Goal: Complete application form: Complete application form

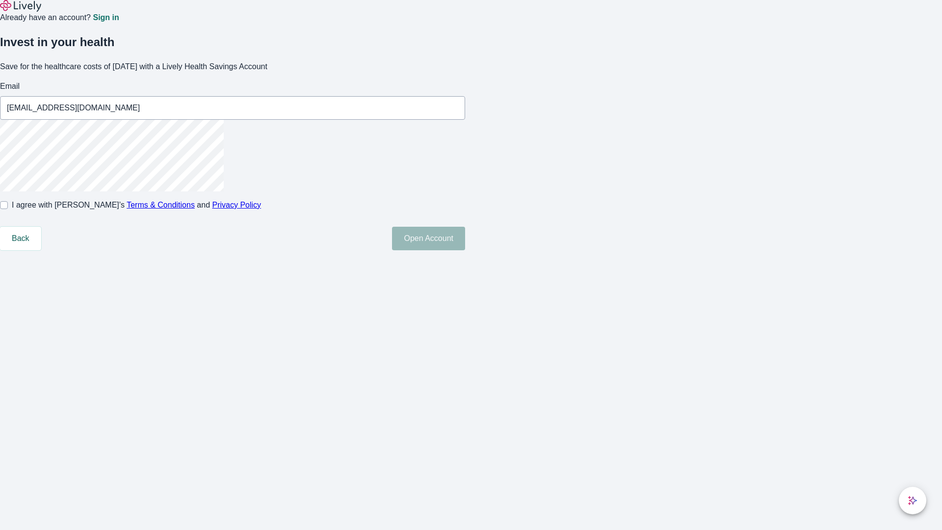
click at [8, 209] on input "I agree with Lively’s Terms & Conditions and Privacy Policy" at bounding box center [4, 205] width 8 height 8
checkbox input "true"
click at [465, 250] on button "Open Account" at bounding box center [428, 239] width 73 height 24
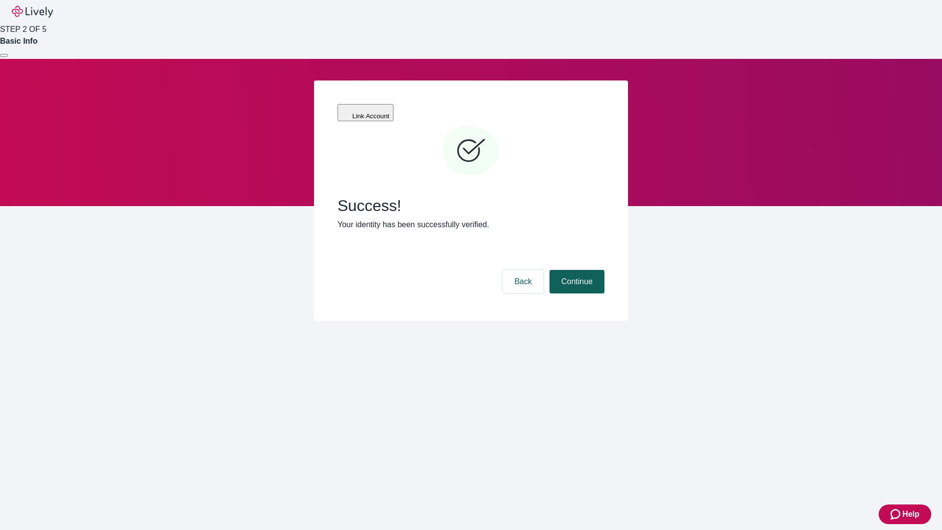
click at [575, 270] on button "Continue" at bounding box center [576, 282] width 55 height 24
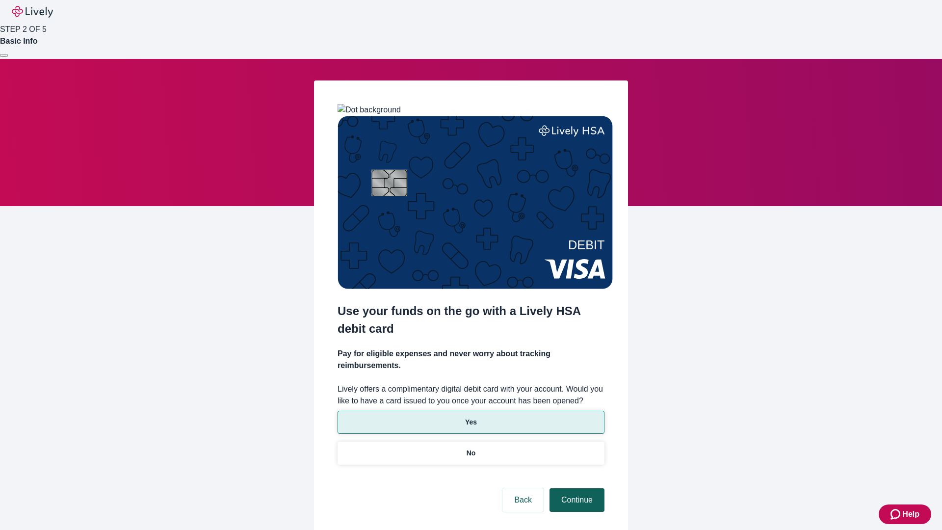
click at [470, 448] on p "No" at bounding box center [471, 453] width 9 height 10
click at [575, 488] on button "Continue" at bounding box center [576, 500] width 55 height 24
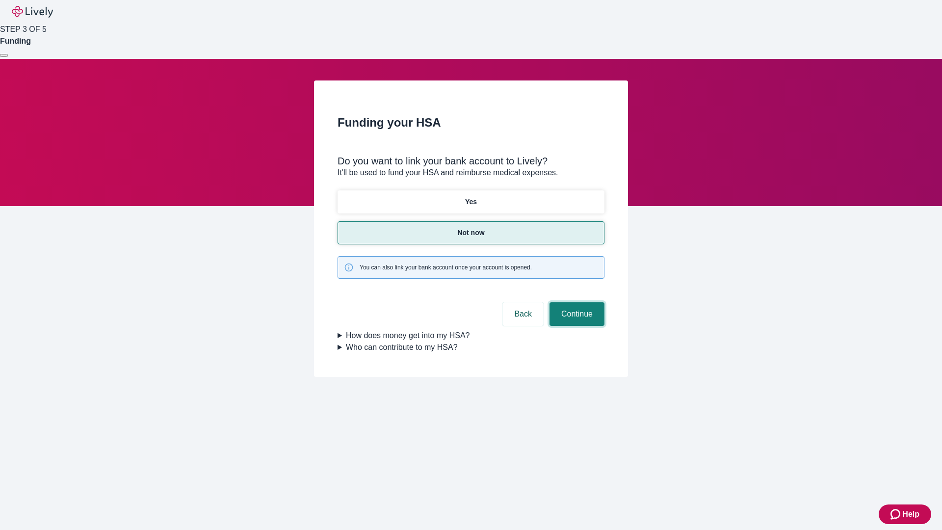
click at [575, 302] on button "Continue" at bounding box center [576, 314] width 55 height 24
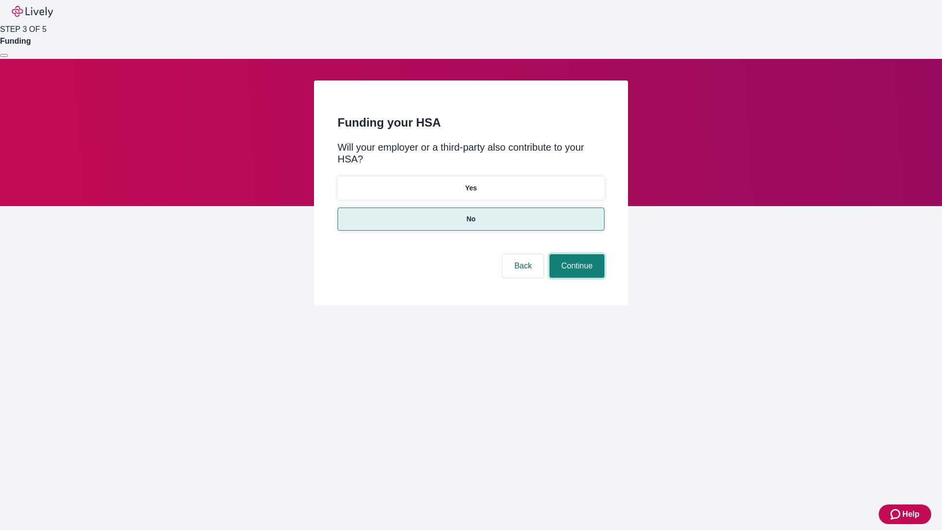
click at [575, 254] on button "Continue" at bounding box center [576, 266] width 55 height 24
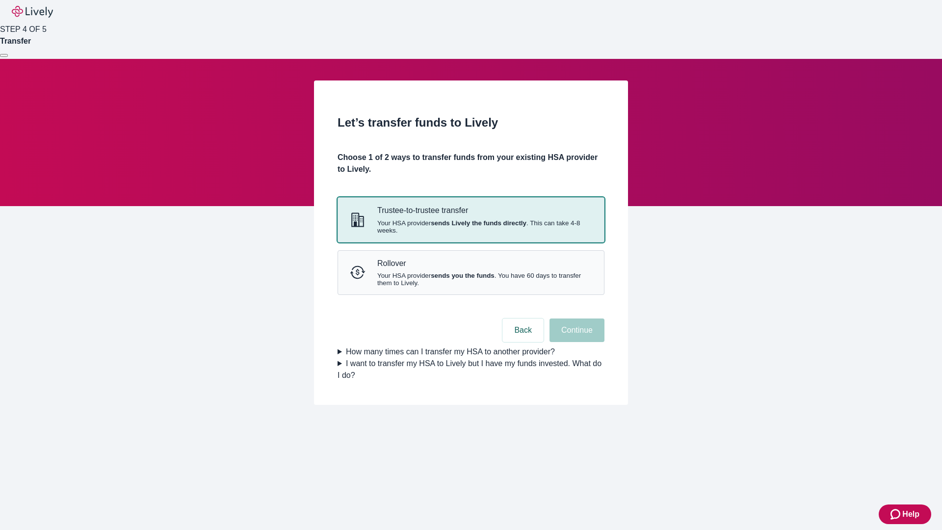
click at [470, 227] on strong "sends Lively the funds directly" at bounding box center [479, 222] width 96 height 7
click at [575, 342] on button "Continue" at bounding box center [576, 330] width 55 height 24
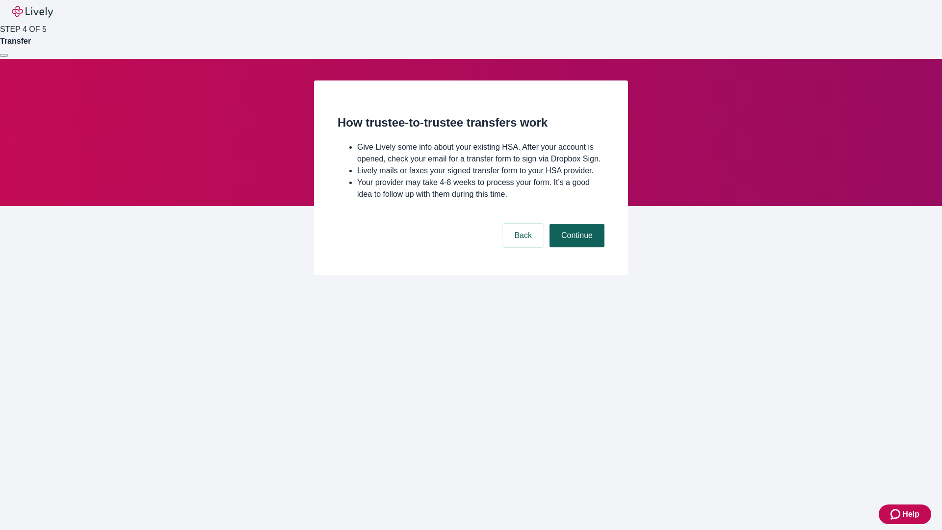
click at [575, 247] on button "Continue" at bounding box center [576, 236] width 55 height 24
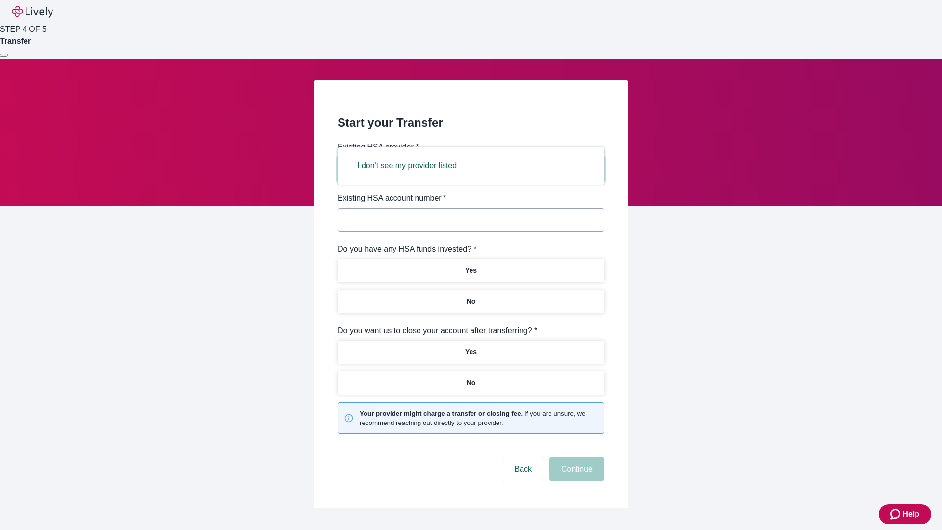
click at [410, 166] on button "I don't see my provider listed" at bounding box center [406, 166] width 123 height 24
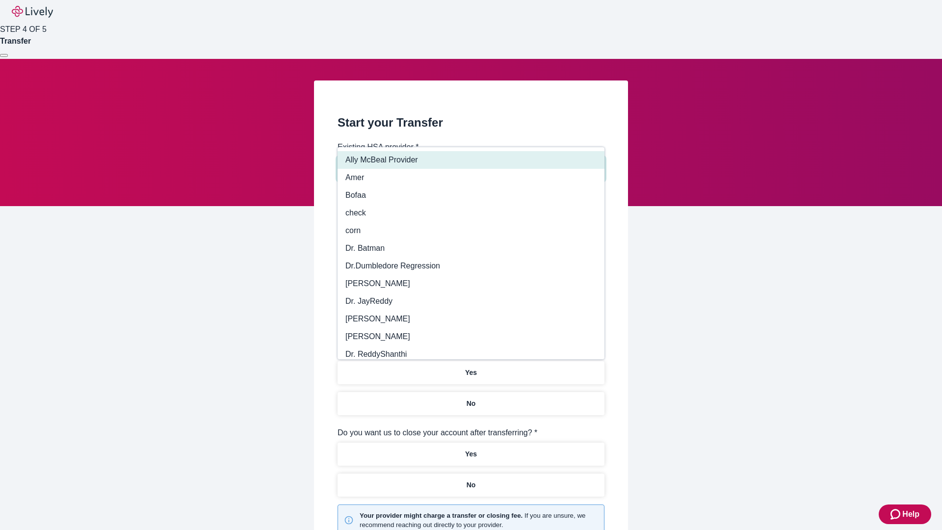
type input "Other"
type input "Health Equity"
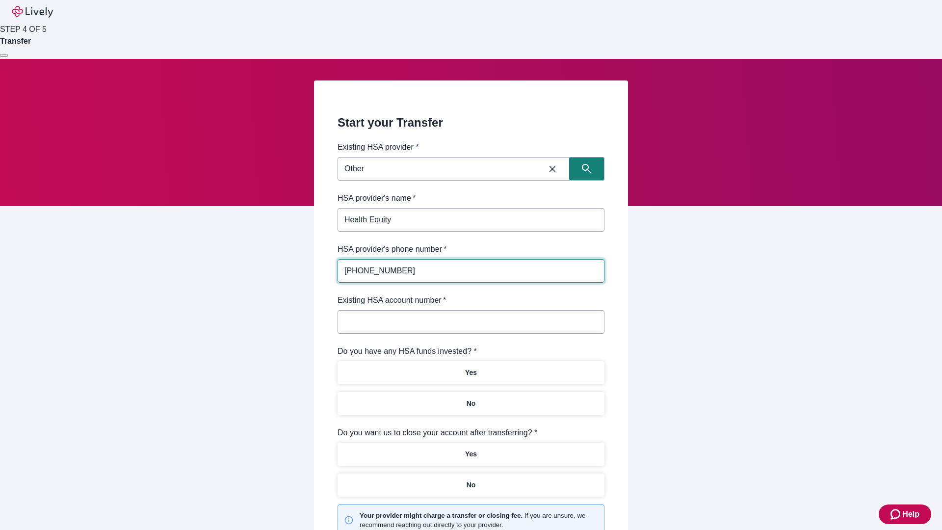
type input "(434) 343-4344"
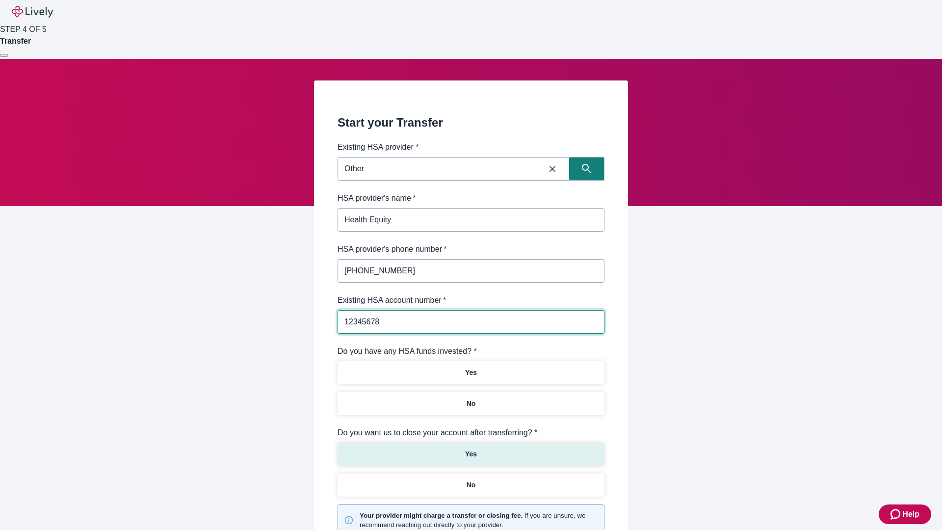
type input "12345678"
click at [470, 398] on p "No" at bounding box center [471, 403] width 9 height 10
click at [470, 449] on p "Yes" at bounding box center [471, 454] width 12 height 10
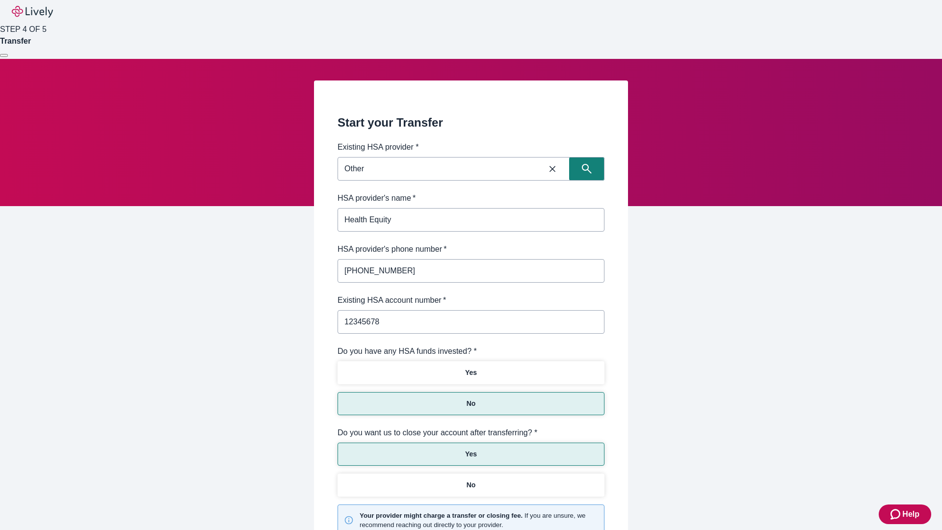
scroll to position [102, 0]
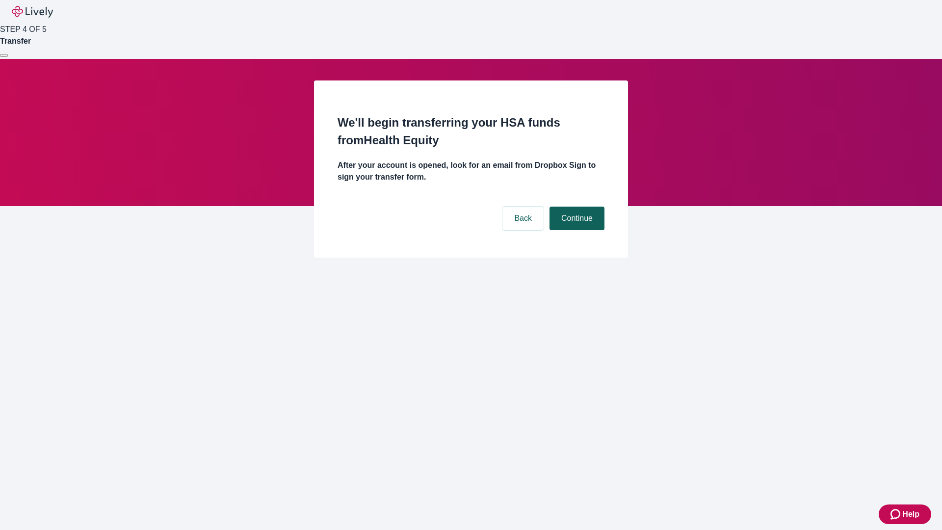
click at [575, 207] on button "Continue" at bounding box center [576, 219] width 55 height 24
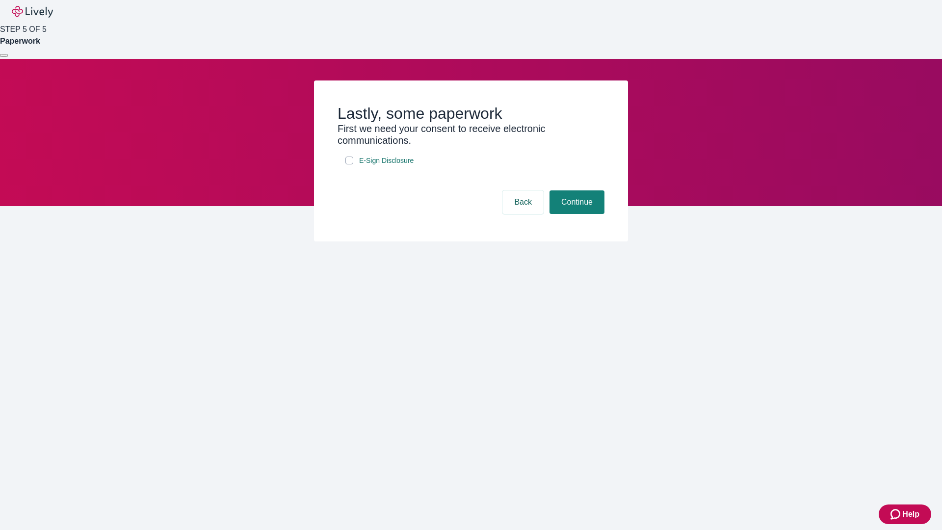
click at [349, 164] on input "E-Sign Disclosure" at bounding box center [349, 160] width 8 height 8
checkbox input "true"
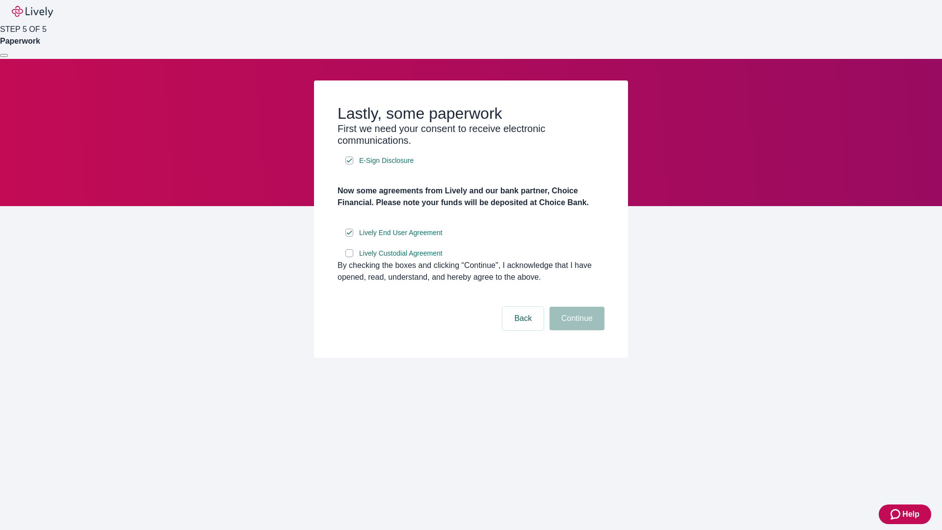
click at [349, 257] on input "Lively Custodial Agreement" at bounding box center [349, 253] width 8 height 8
checkbox input "true"
click at [575, 330] on button "Continue" at bounding box center [576, 319] width 55 height 24
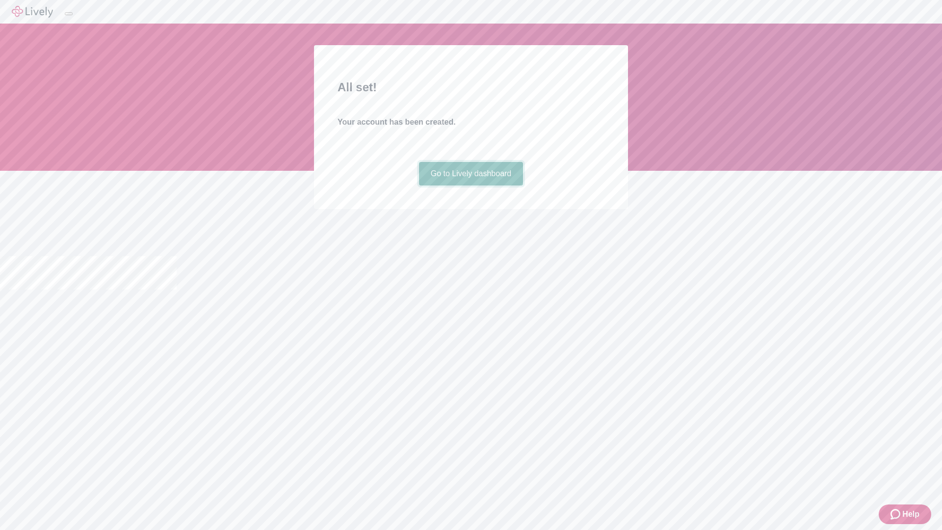
click at [470, 185] on link "Go to Lively dashboard" at bounding box center [471, 174] width 104 height 24
